Goal: Information Seeking & Learning: Learn about a topic

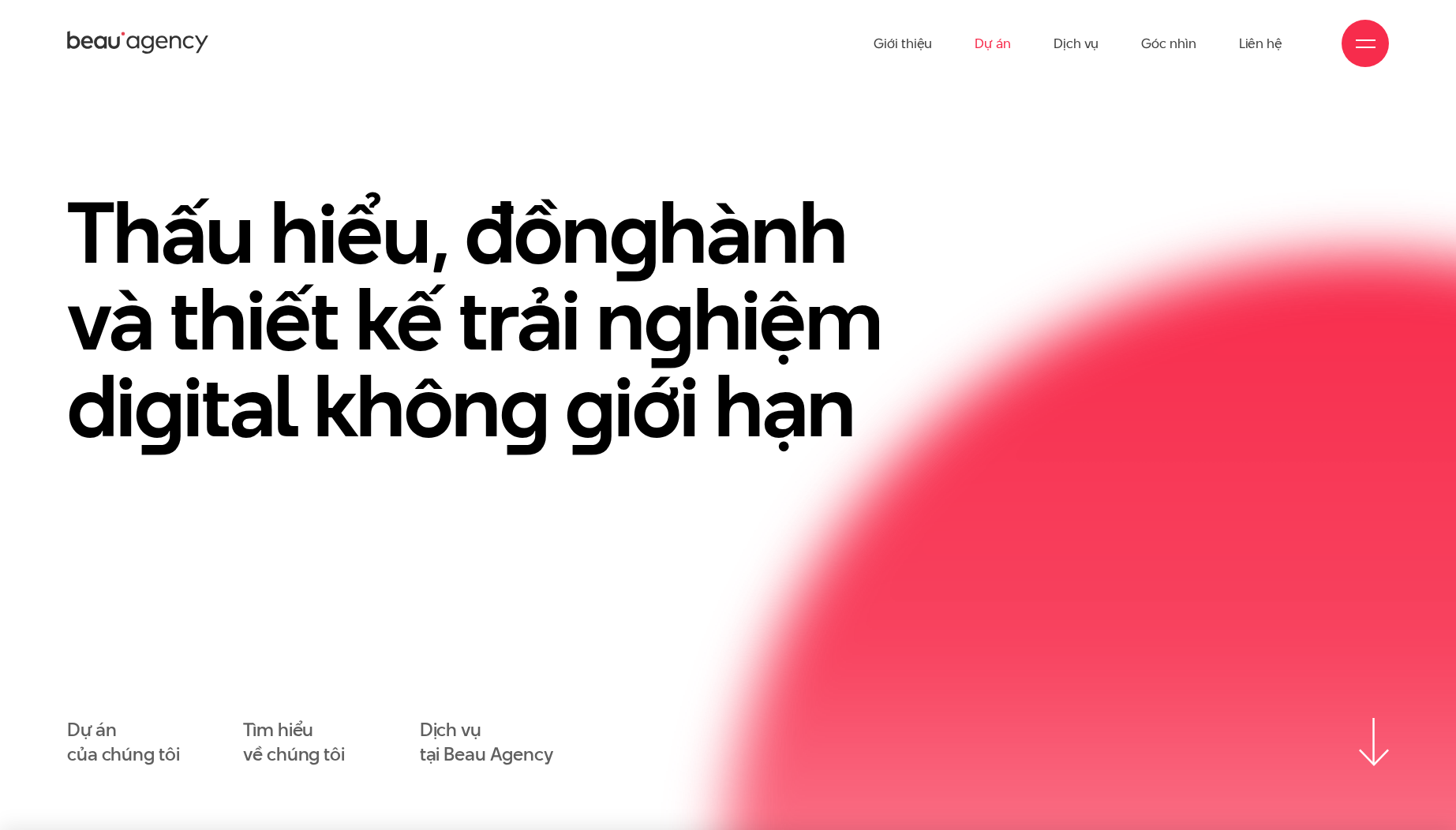
click at [1001, 35] on link "Dự án" at bounding box center [992, 43] width 36 height 87
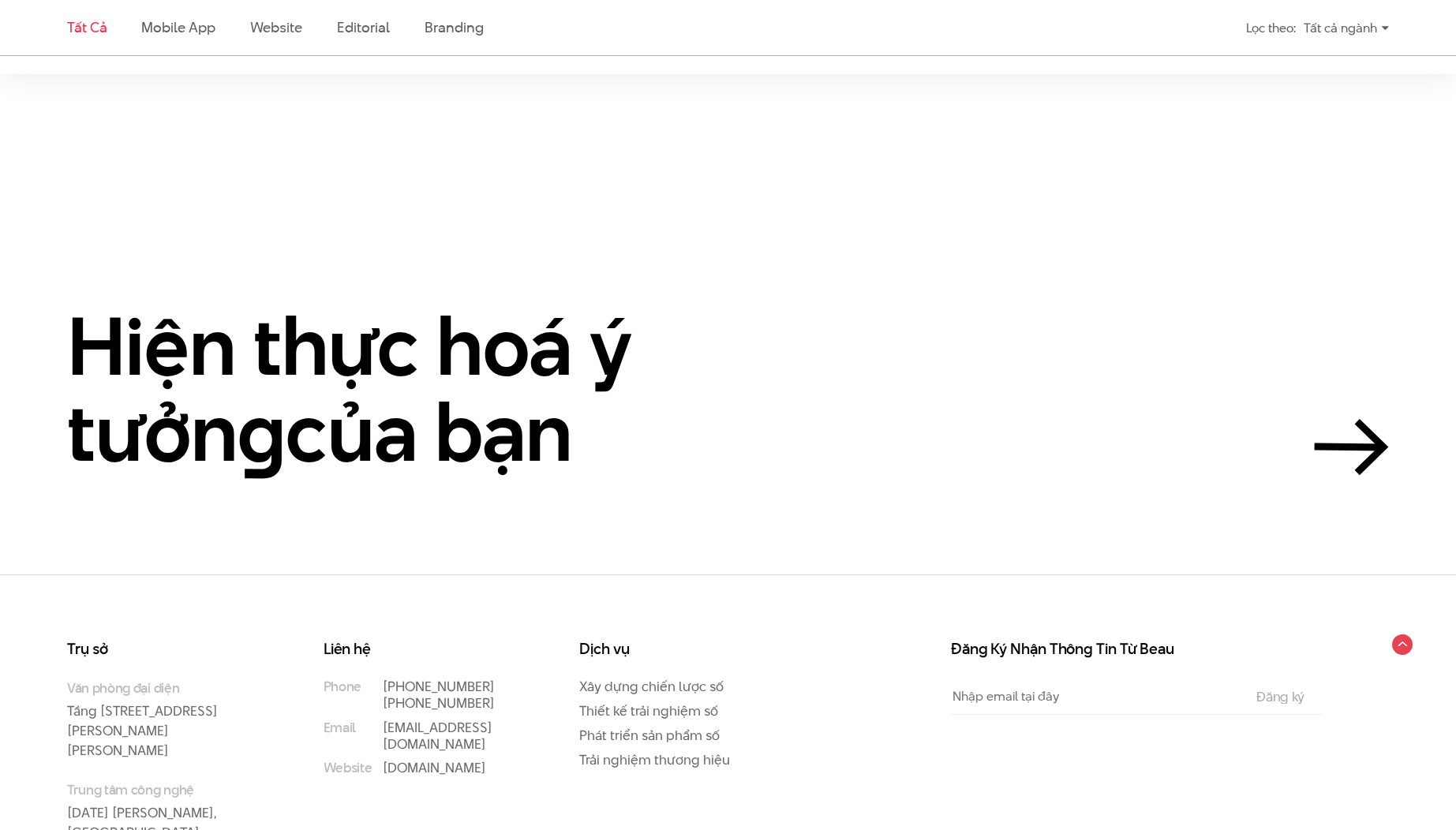
scroll to position [3970, 0]
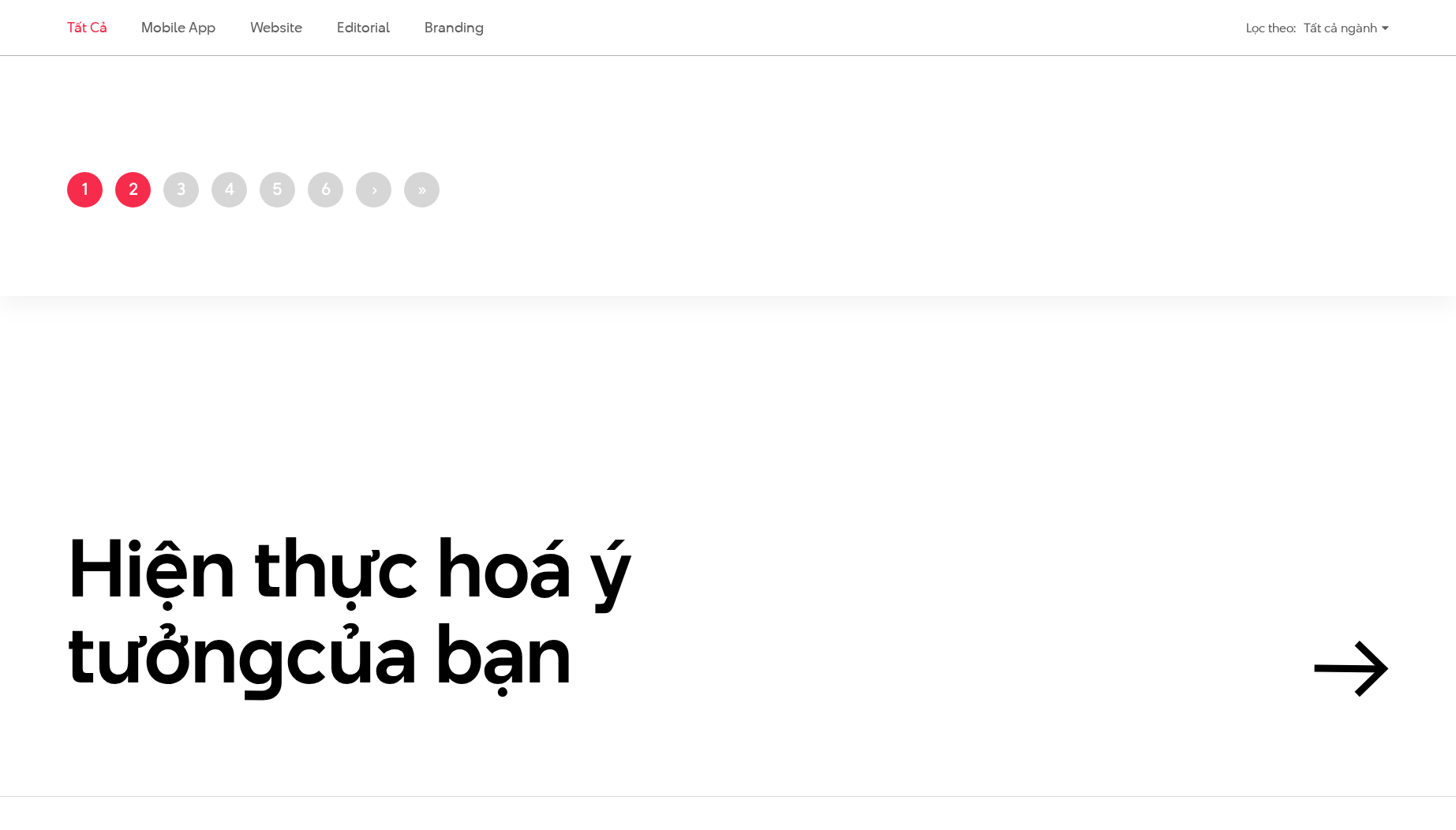
click at [135, 181] on link "Trang 2" at bounding box center [133, 190] width 35 height 35
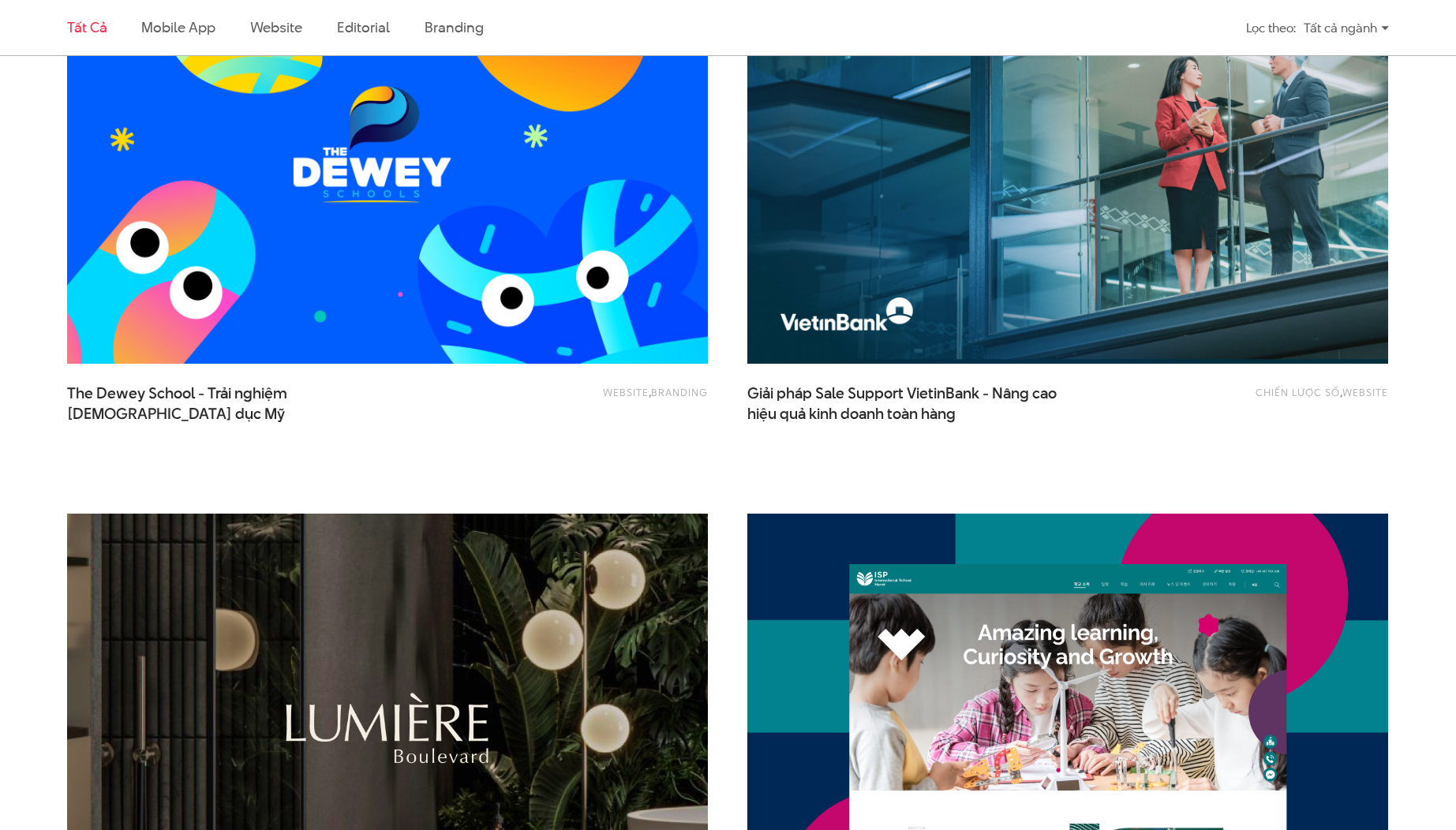
scroll to position [1526, 0]
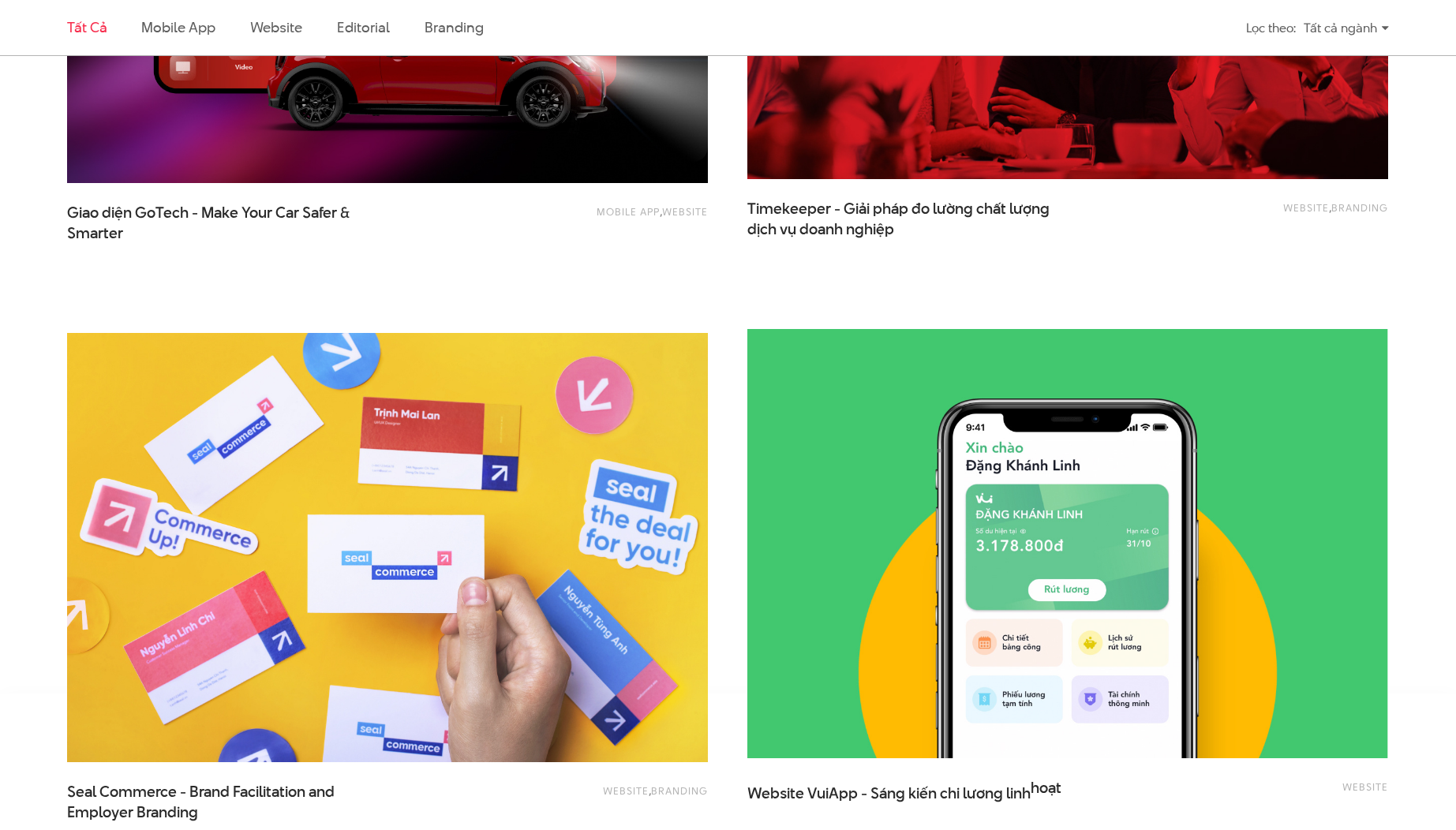
scroll to position [3334, 0]
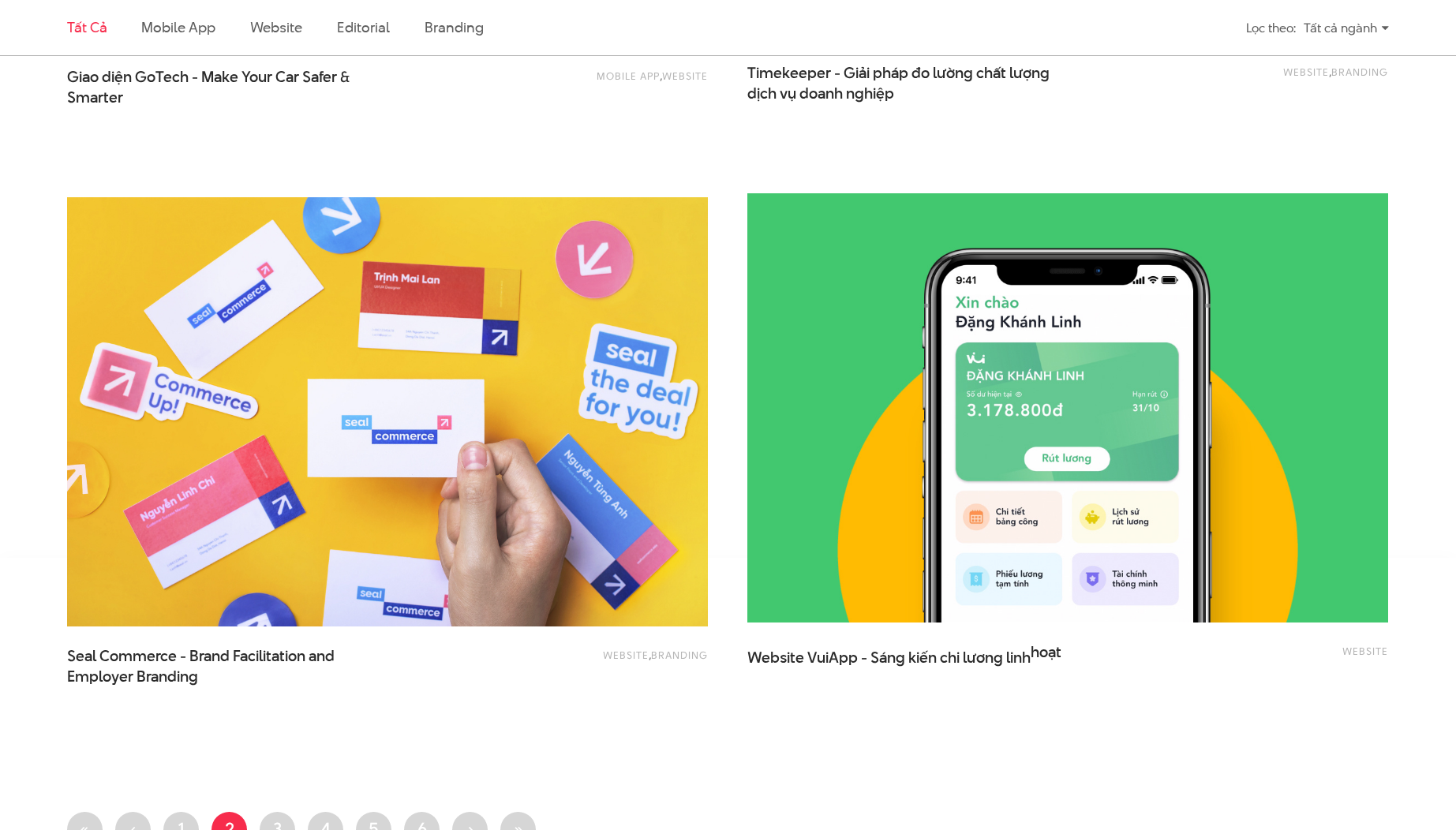
click at [915, 546] on img at bounding box center [1067, 408] width 705 height 471
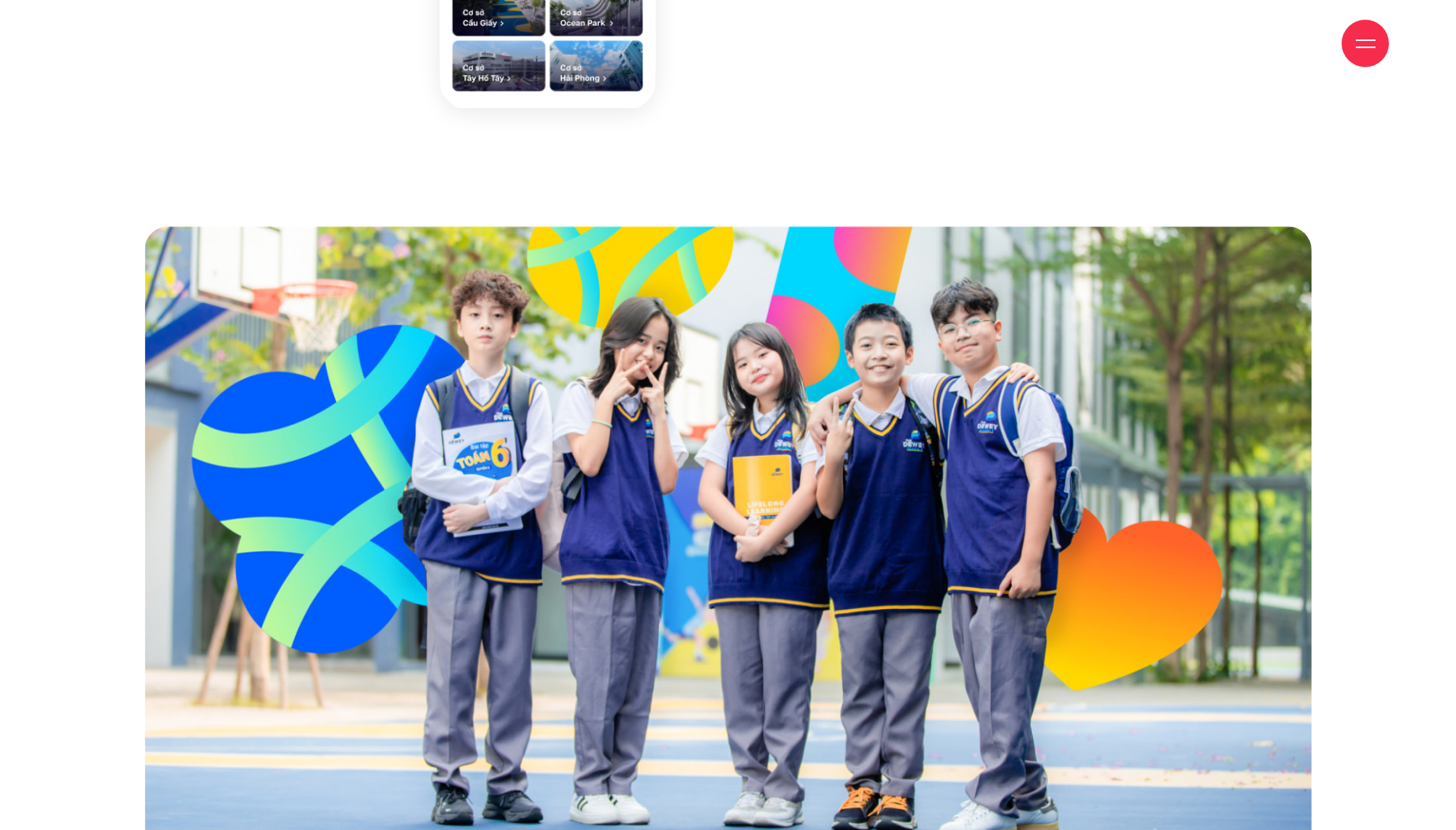
scroll to position [3334, 0]
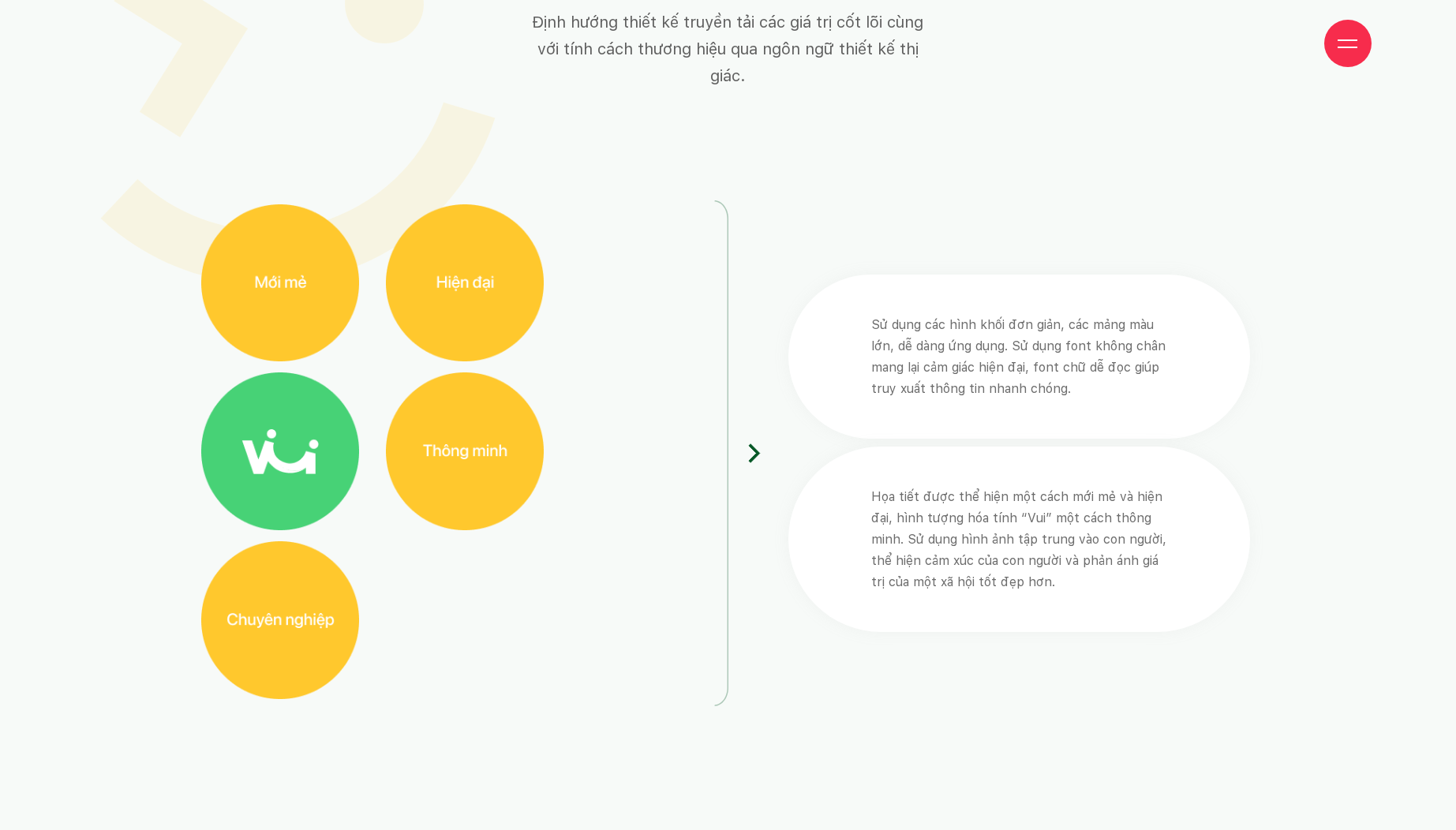
scroll to position [5381, 0]
